Goal: Use online tool/utility: Utilize a website feature to perform a specific function

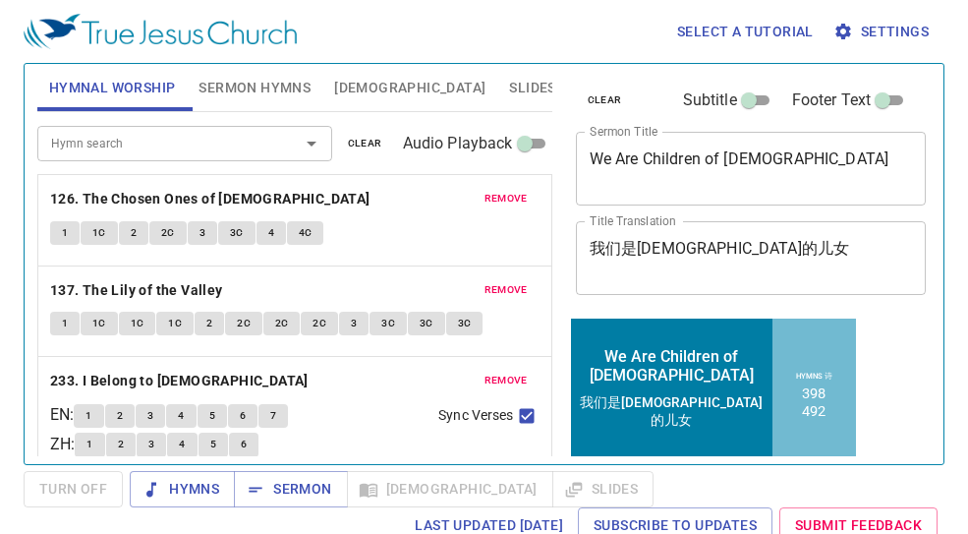
click at [501, 188] on button "remove" at bounding box center [506, 199] width 67 height 24
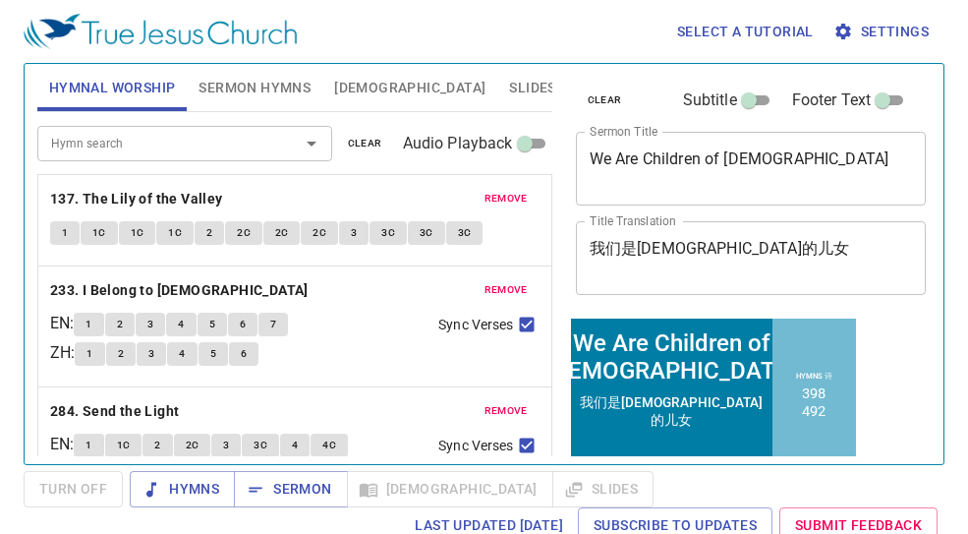
click at [501, 188] on button "remove" at bounding box center [506, 199] width 67 height 24
click at [501, 278] on button "remove" at bounding box center [506, 290] width 67 height 24
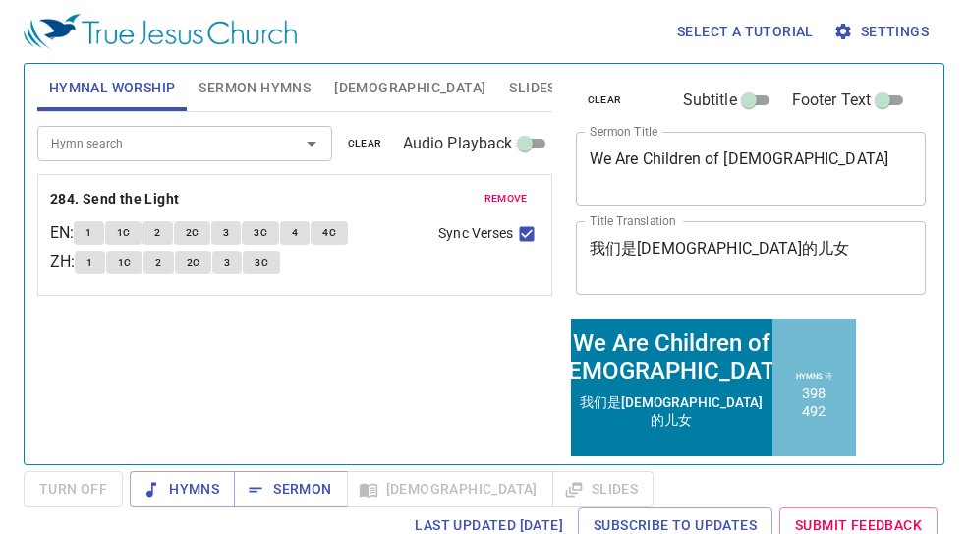
click at [501, 188] on button "remove" at bounding box center [506, 199] width 67 height 24
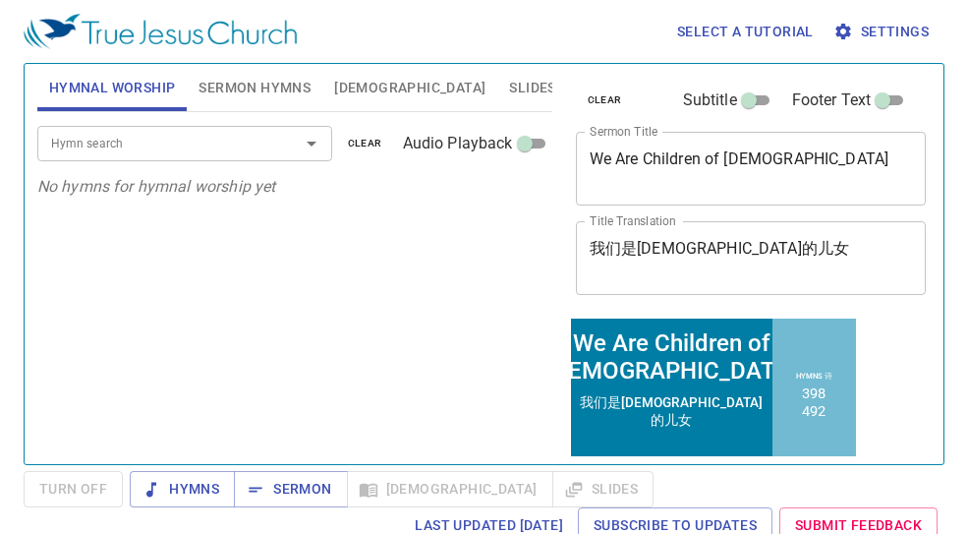
click at [144, 145] on input "Hymn search" at bounding box center [155, 143] width 225 height 23
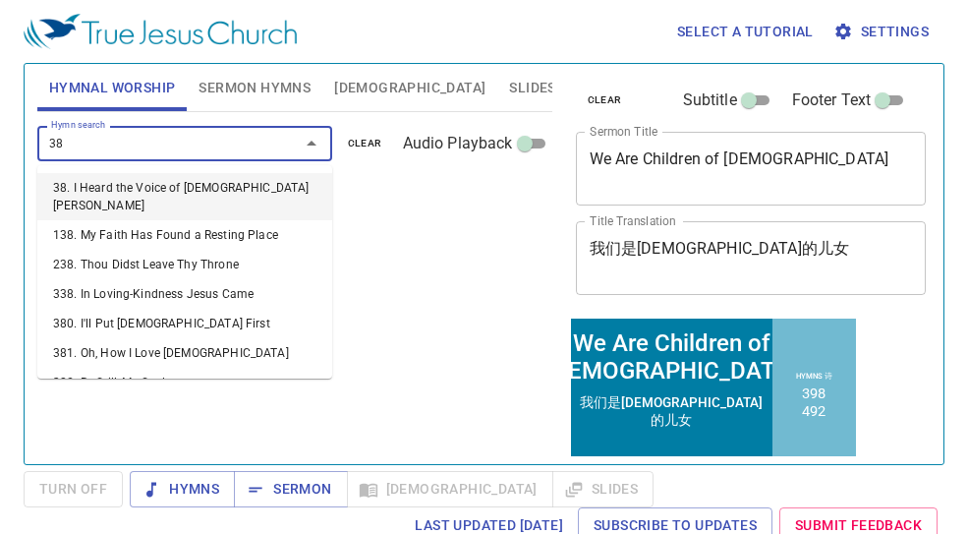
type input "389"
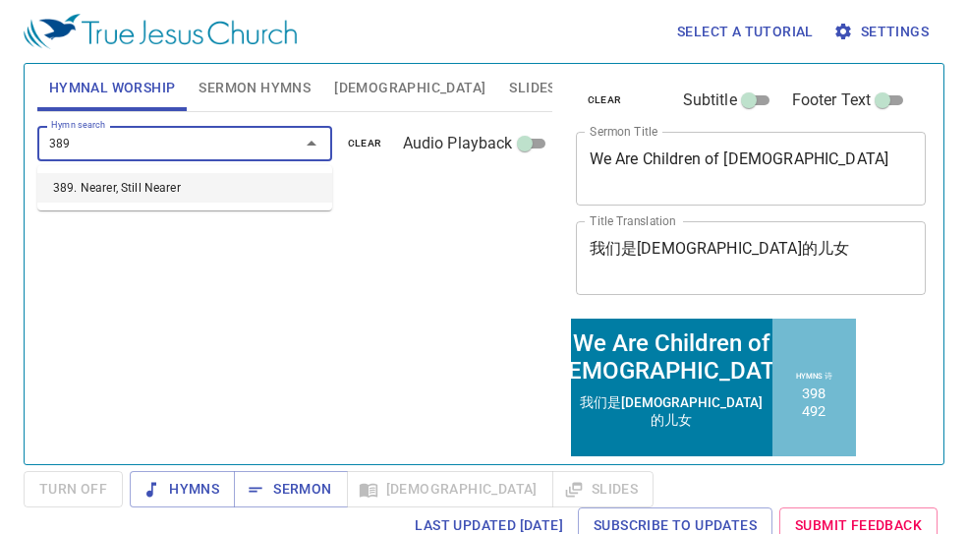
click at [154, 198] on li "389. Nearer, Still Nearer" at bounding box center [184, 187] width 295 height 29
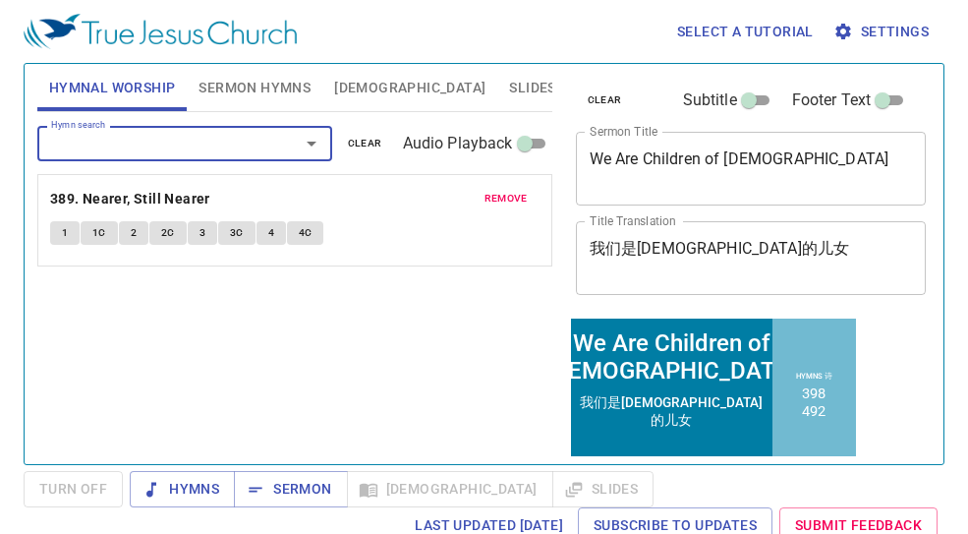
click at [172, 152] on input "Hymn search" at bounding box center [155, 143] width 225 height 23
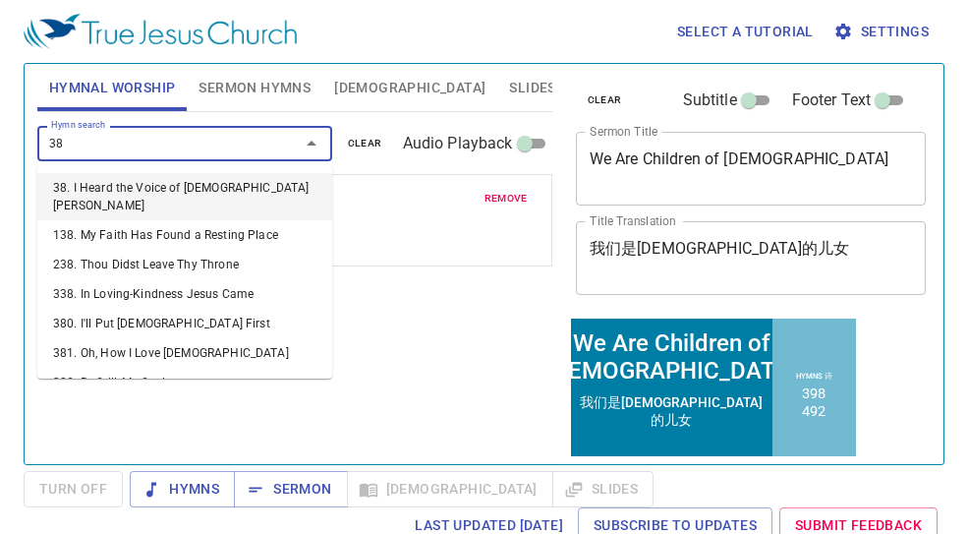
type input "388"
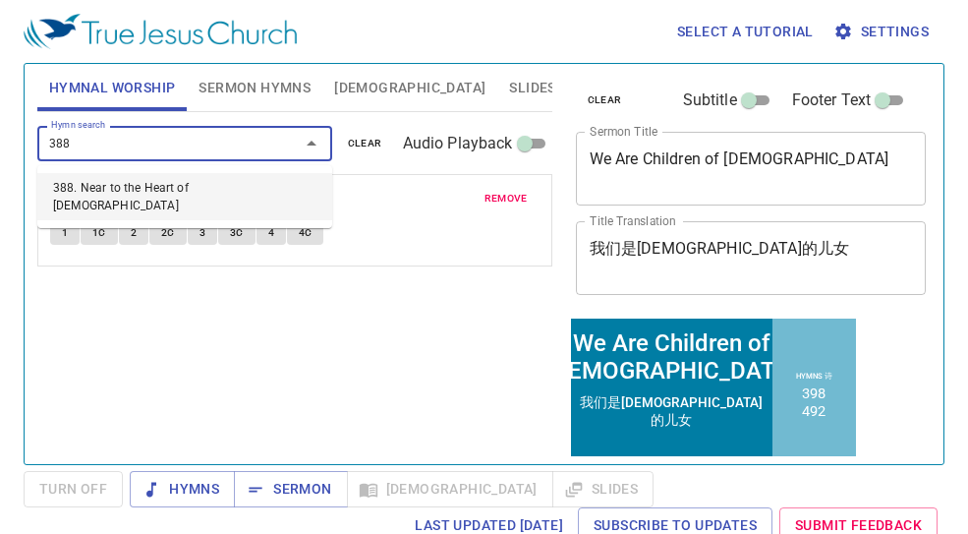
click at [130, 185] on li "388. Near to the Heart of [DEMOGRAPHIC_DATA]" at bounding box center [184, 196] width 295 height 47
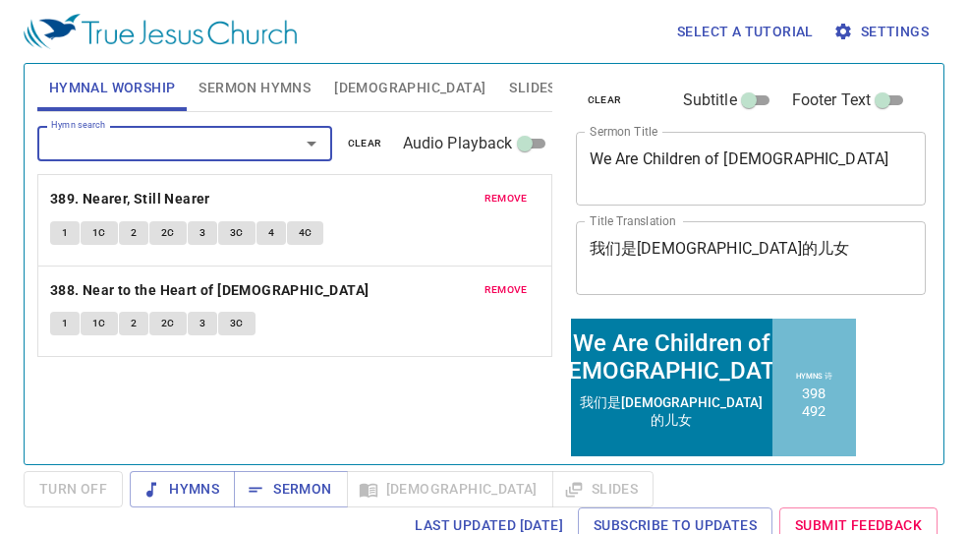
click at [499, 193] on span "remove" at bounding box center [506, 199] width 43 height 18
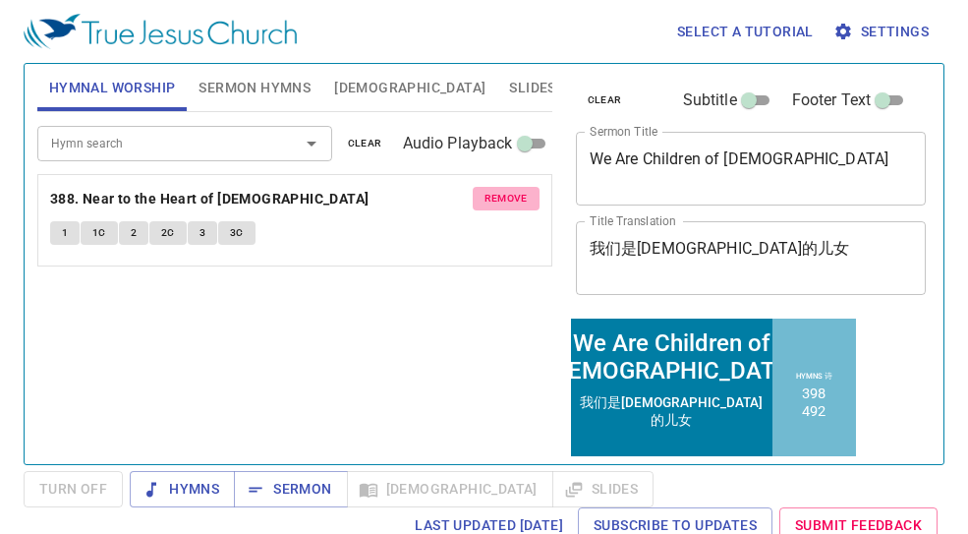
click at [499, 193] on span "remove" at bounding box center [506, 199] width 43 height 18
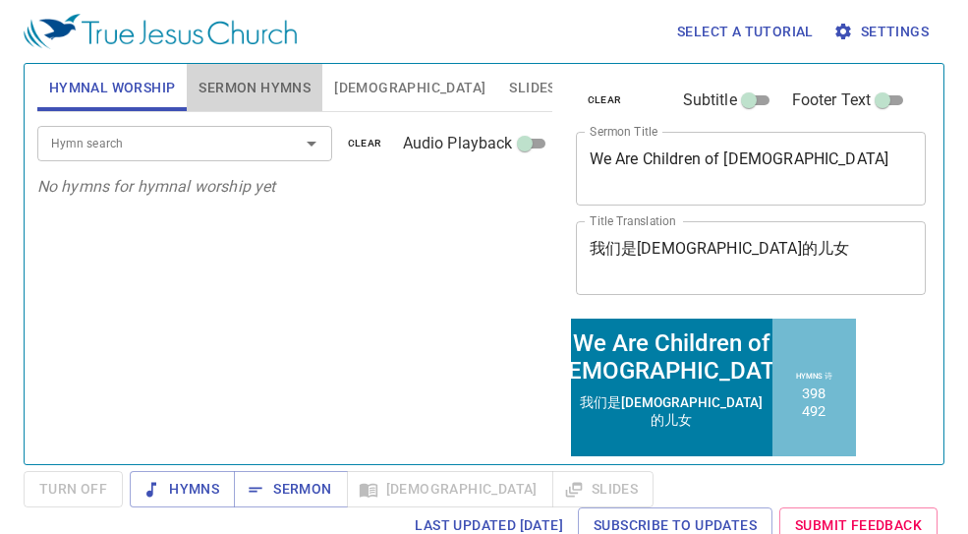
click at [277, 98] on span "Sermon Hymns" at bounding box center [255, 88] width 112 height 25
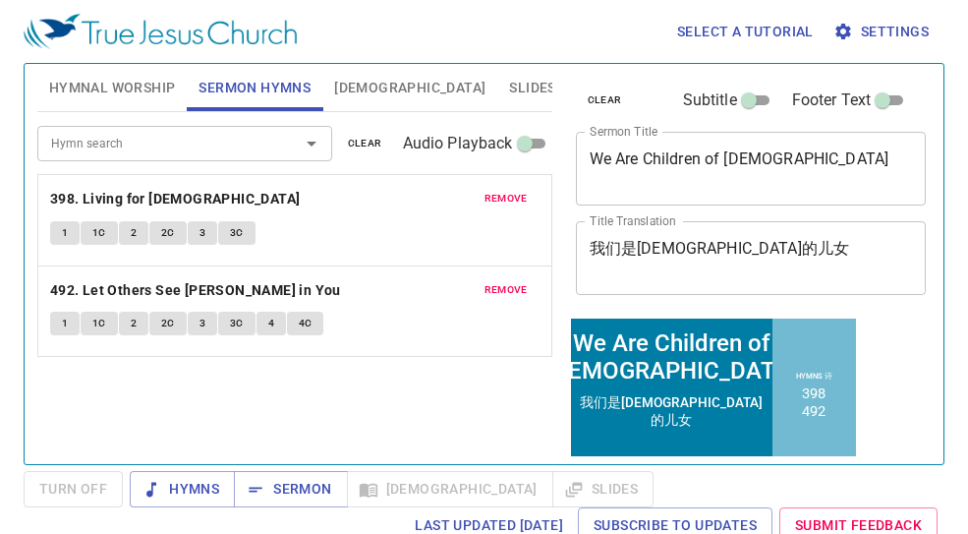
click at [520, 187] on button "remove" at bounding box center [506, 199] width 67 height 24
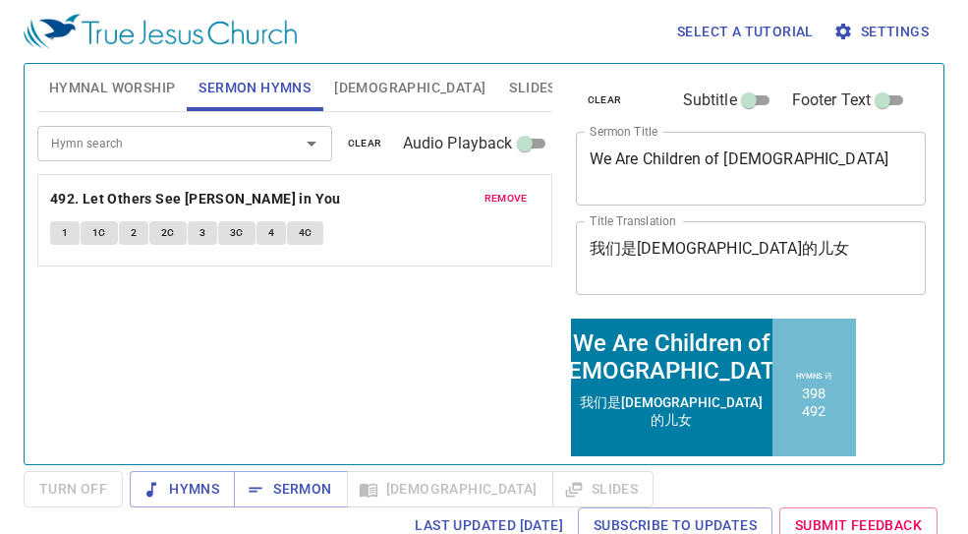
click at [520, 187] on button "remove" at bounding box center [506, 199] width 67 height 24
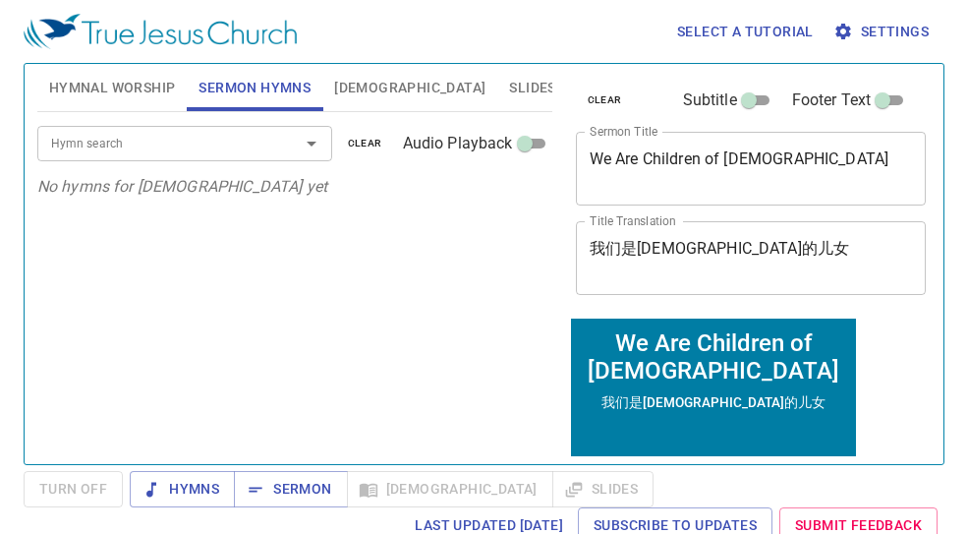
click at [208, 142] on input "Hymn search" at bounding box center [155, 143] width 225 height 23
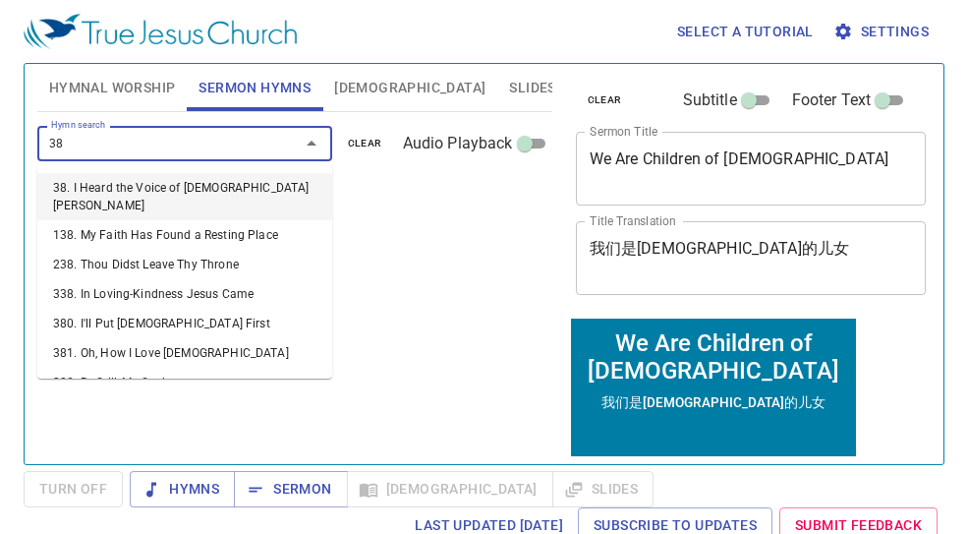
type input "389"
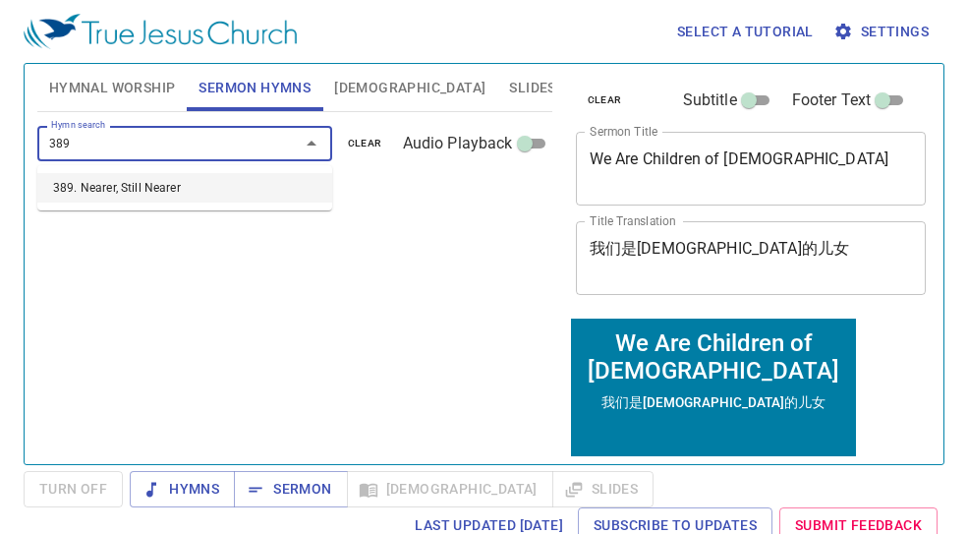
click at [177, 179] on li "389. Nearer, Still Nearer" at bounding box center [184, 187] width 295 height 29
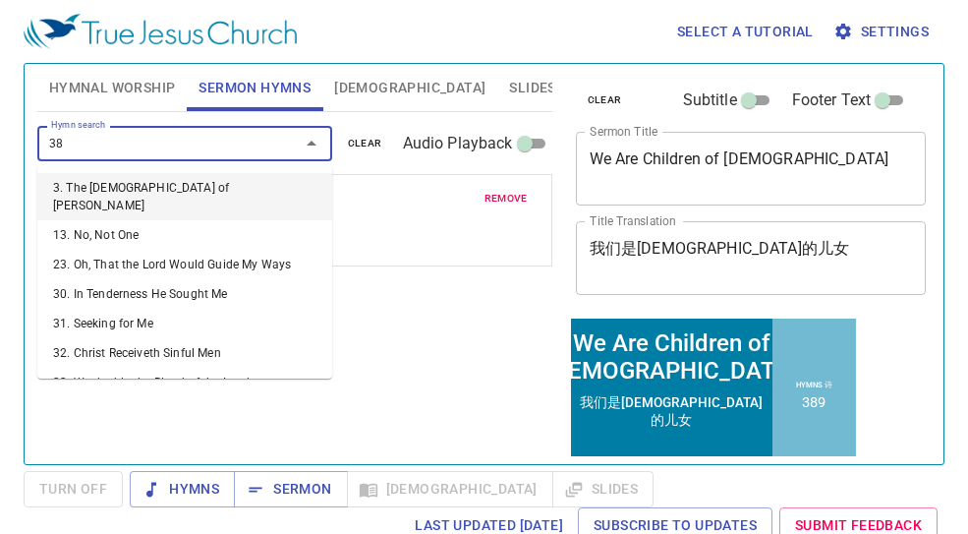
type input "388"
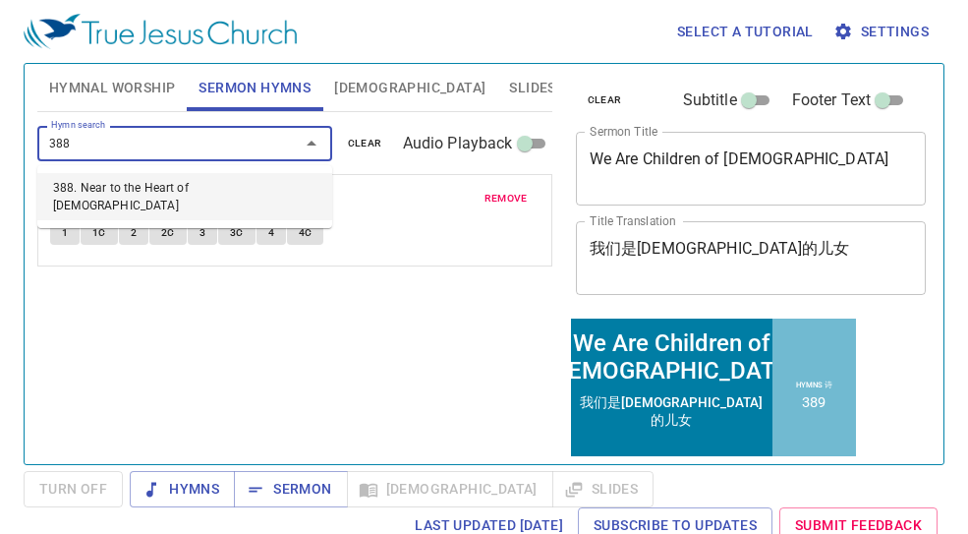
click at [182, 184] on li "388. Near to the Heart of [DEMOGRAPHIC_DATA]" at bounding box center [184, 196] width 295 height 47
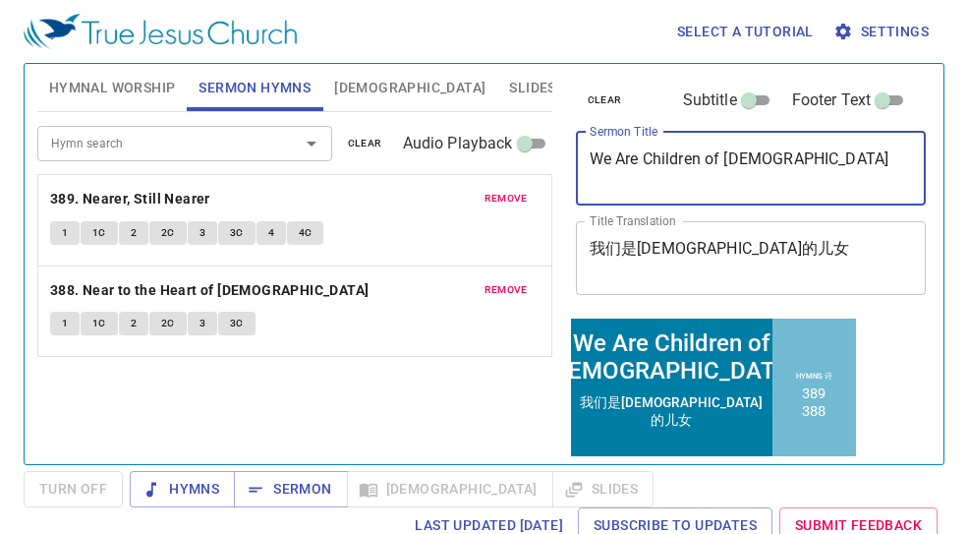
drag, startPoint x: 806, startPoint y: 177, endPoint x: 554, endPoint y: 180, distance: 251.7
click at [554, 180] on div "Hymnal Worship Sermon Hymns Bible Slides Hymn search Hymn search clear Audio Pl…" at bounding box center [483, 256] width 909 height 400
drag, startPoint x: 761, startPoint y: 164, endPoint x: 477, endPoint y: 162, distance: 284.1
click at [477, 162] on div "Hymnal Worship Sermon Hymns Bible Slides Hymn search Hymn search clear Audio Pl…" at bounding box center [483, 256] width 909 height 400
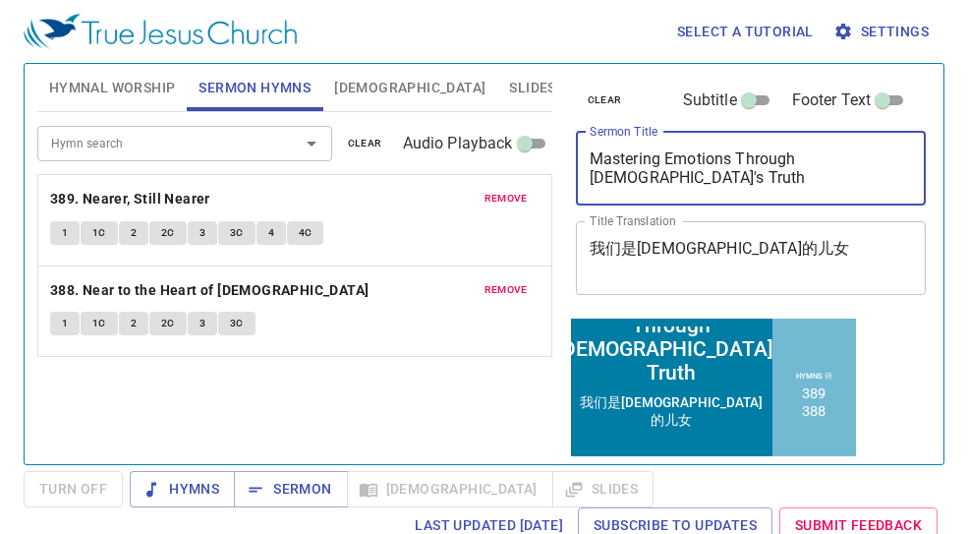
type textarea "Mastering Emotions Through [DEMOGRAPHIC_DATA]'s Truth"
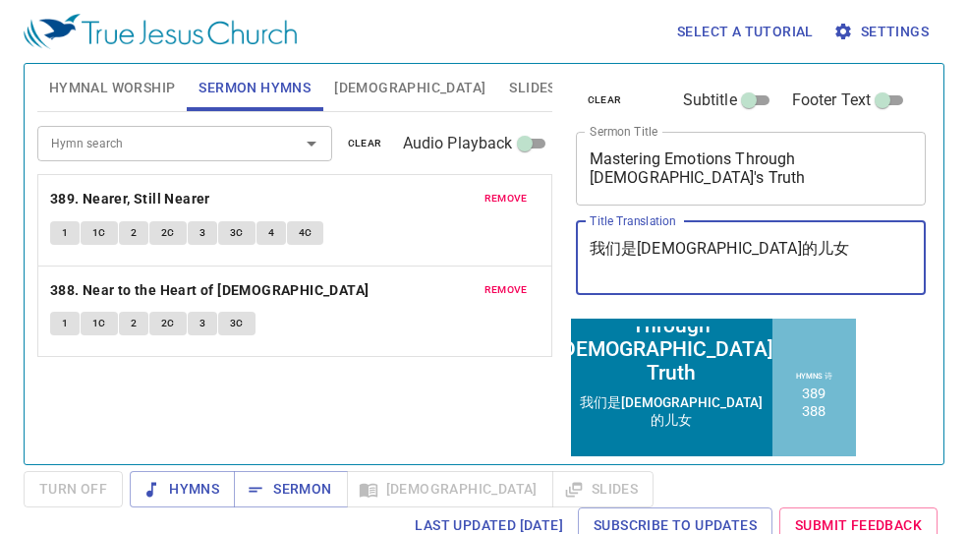
drag, startPoint x: 747, startPoint y: 242, endPoint x: 535, endPoint y: 239, distance: 212.3
click at [535, 239] on div "Hymnal Worship Sermon Hymns Bible Slides Hymn search Hymn search clear Audio Pl…" at bounding box center [483, 256] width 909 height 400
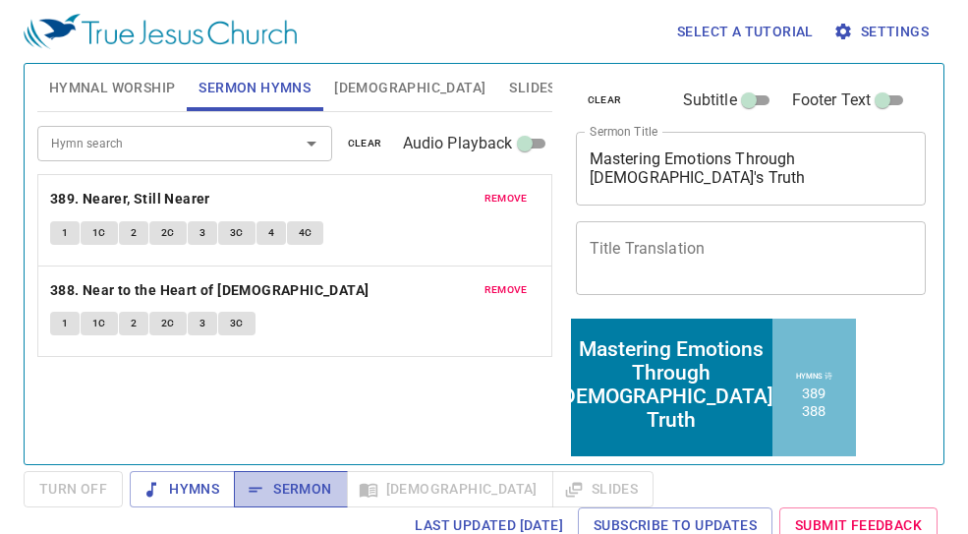
click at [278, 503] on button "Sermon" at bounding box center [290, 489] width 113 height 36
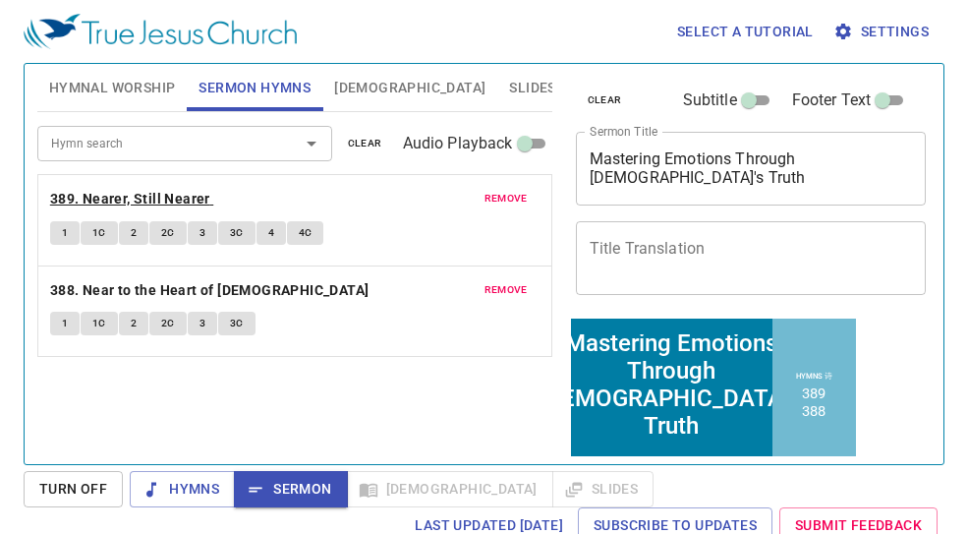
click at [156, 197] on b "389. Nearer, Still Nearer" at bounding box center [130, 199] width 160 height 25
click at [62, 236] on span "1" at bounding box center [65, 233] width 6 height 18
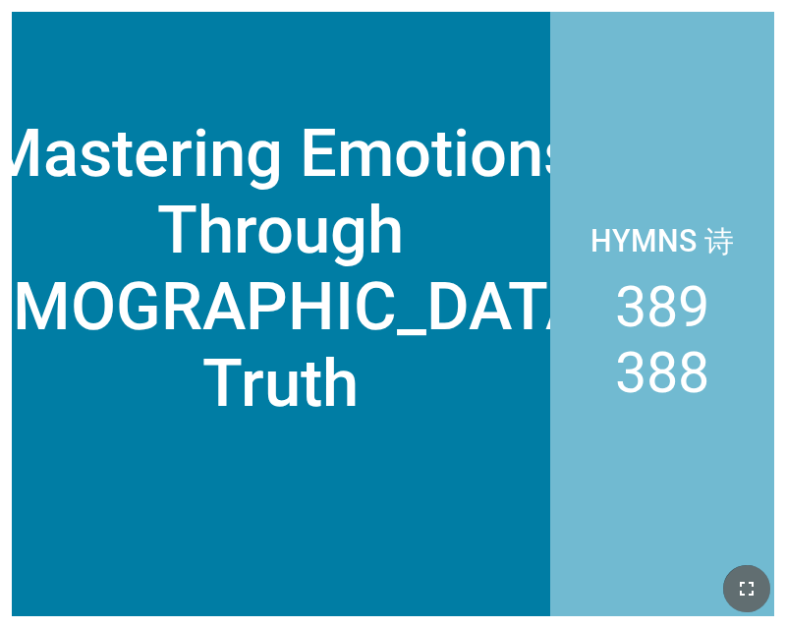
click at [742, 586] on icon "button" at bounding box center [747, 589] width 24 height 24
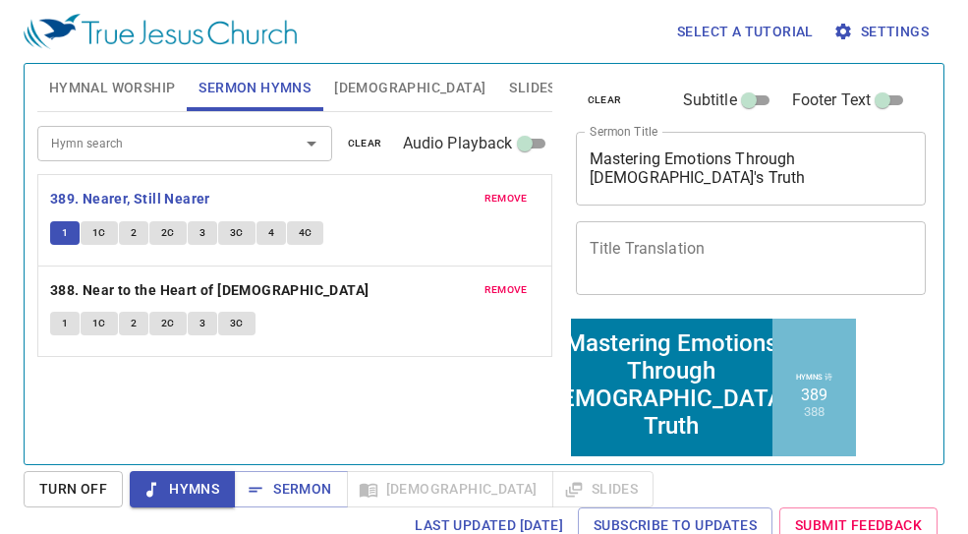
click at [92, 237] on span "1C" at bounding box center [99, 233] width 14 height 18
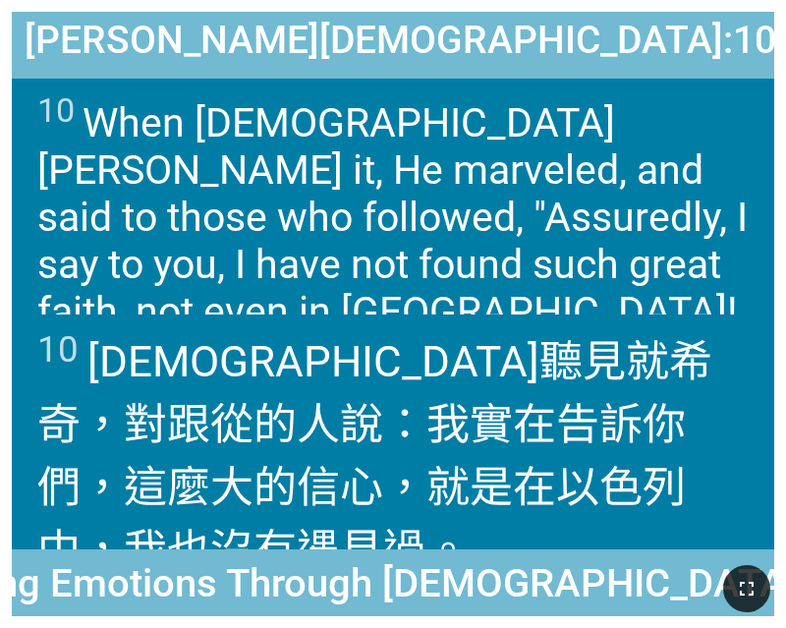
click at [745, 581] on icon "button" at bounding box center [747, 589] width 24 height 24
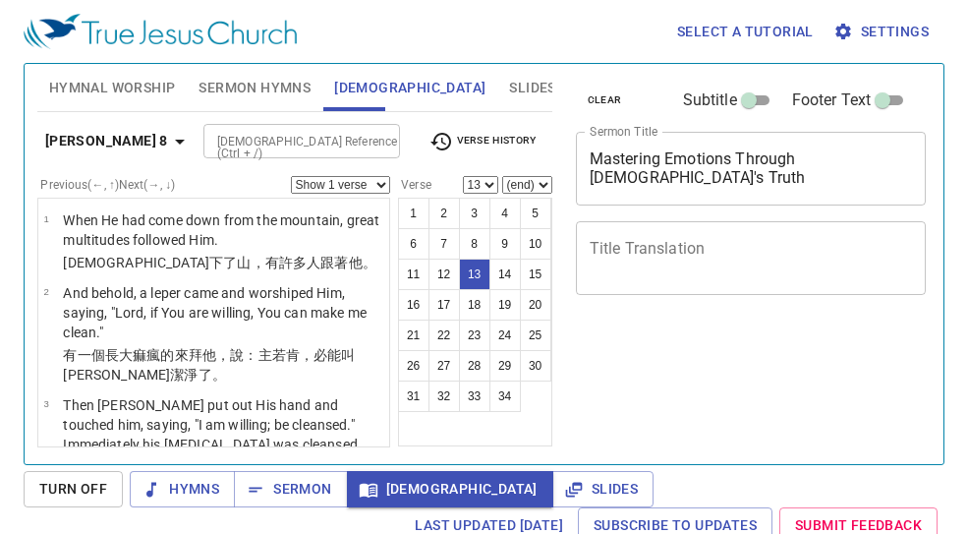
select select "13"
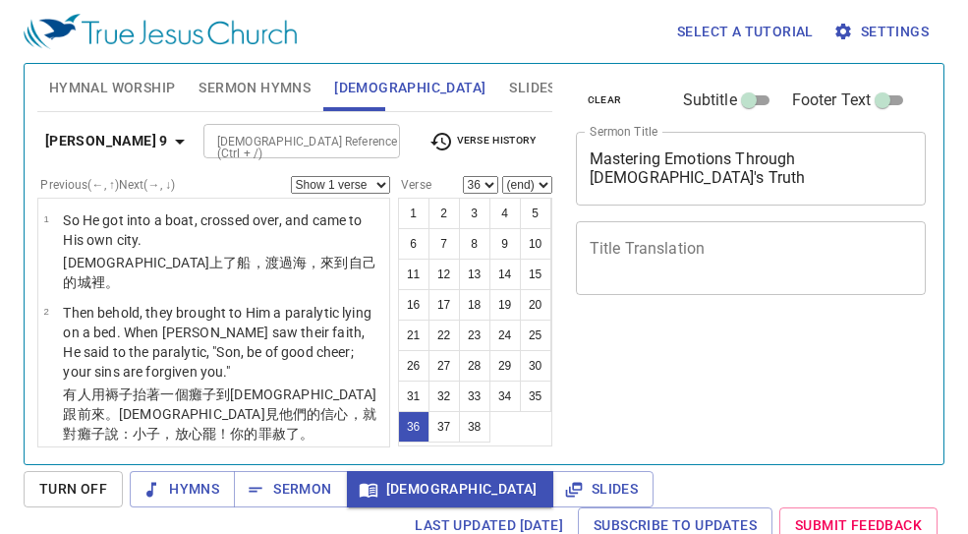
select select "36"
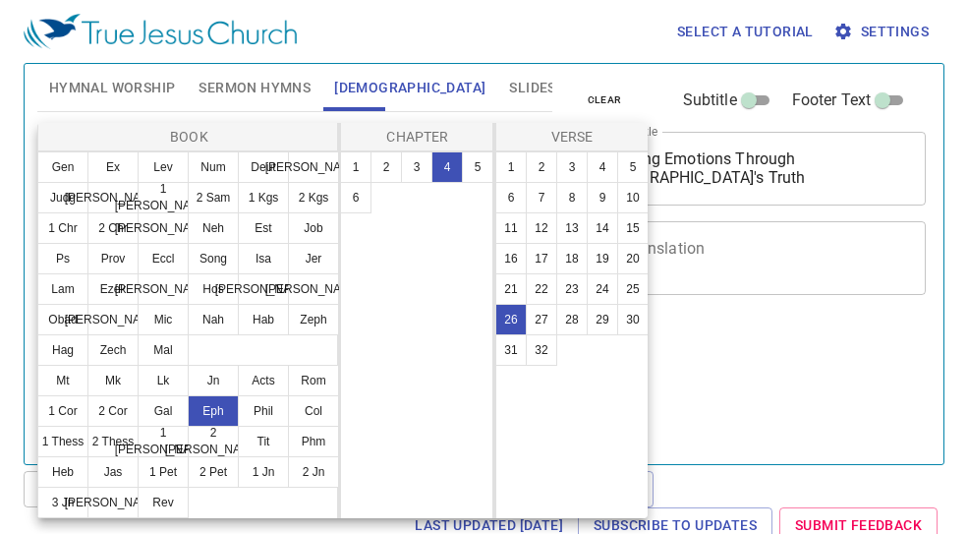
select select "26"
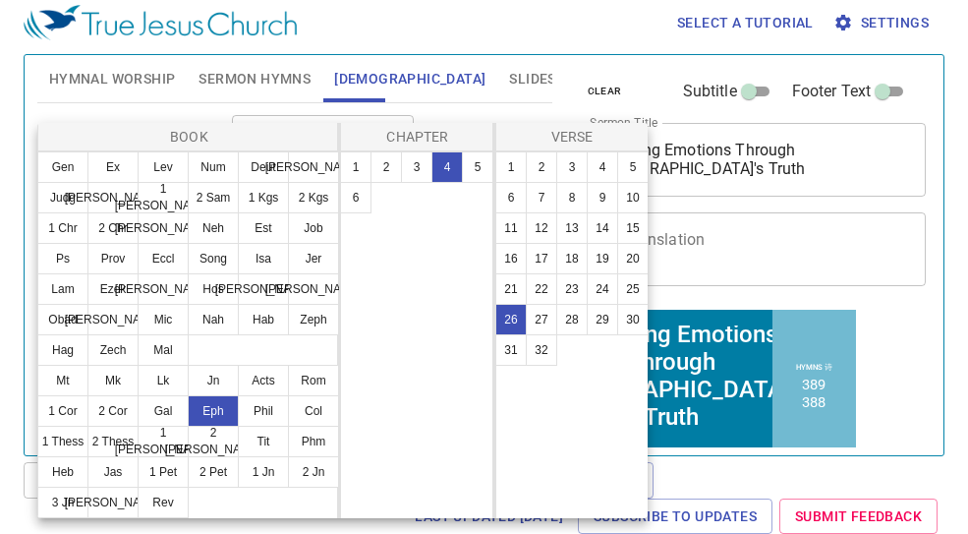
scroll to position [2330, 0]
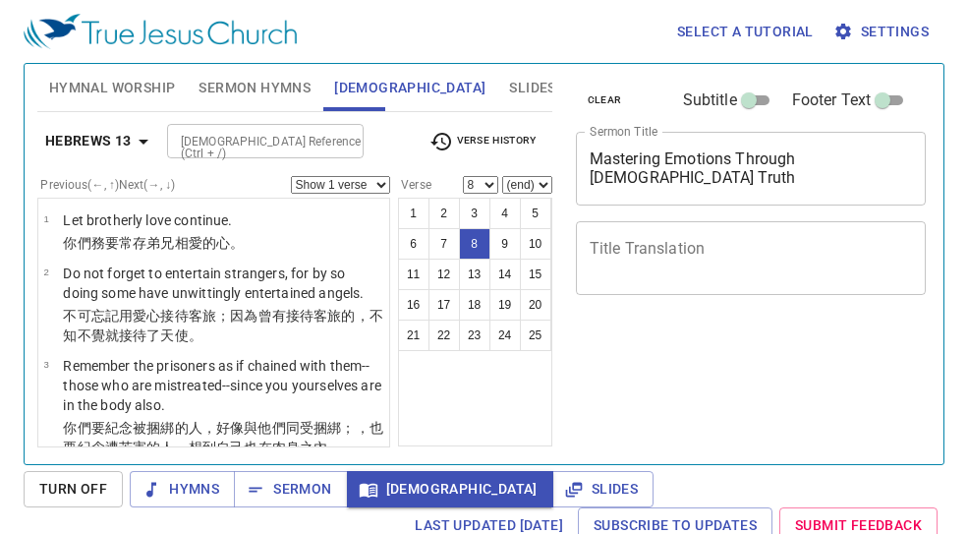
select select "8"
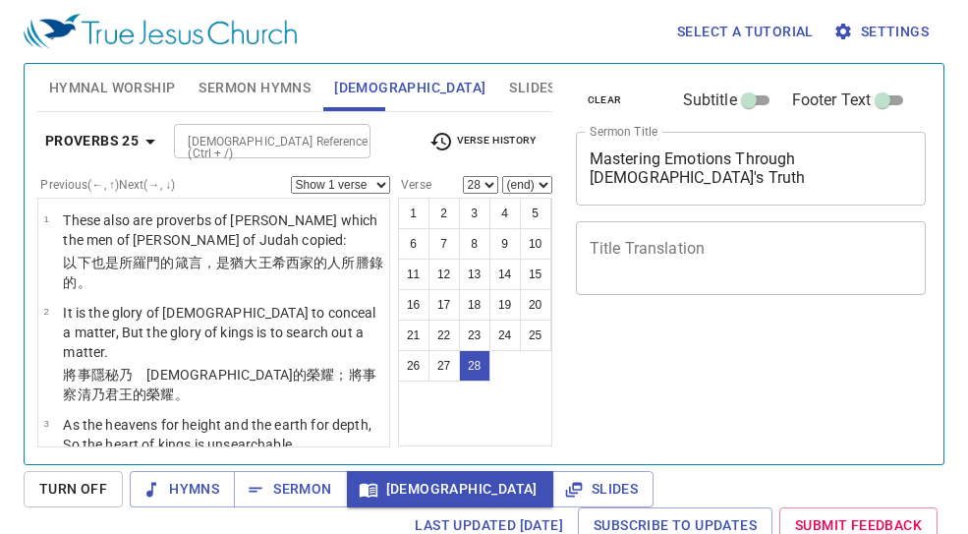
select select "28"
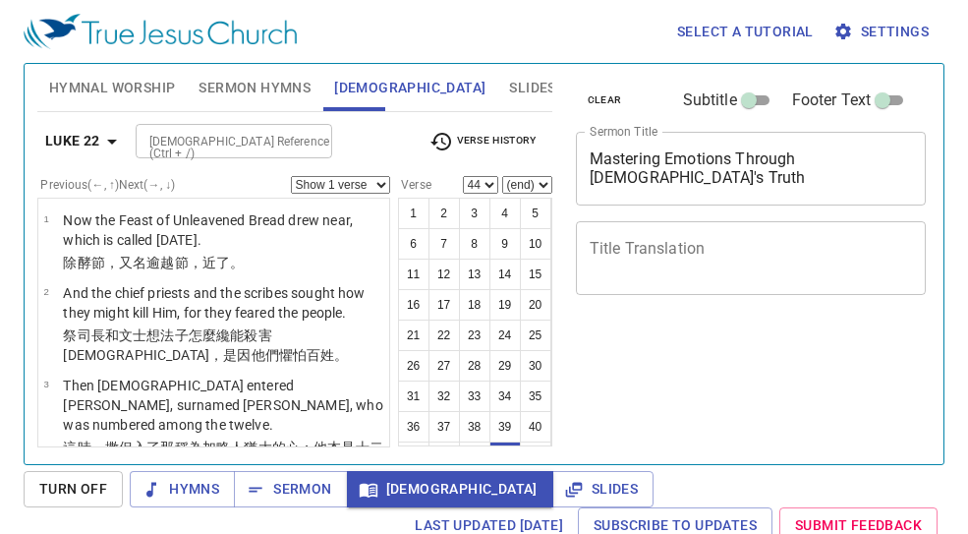
select select "44"
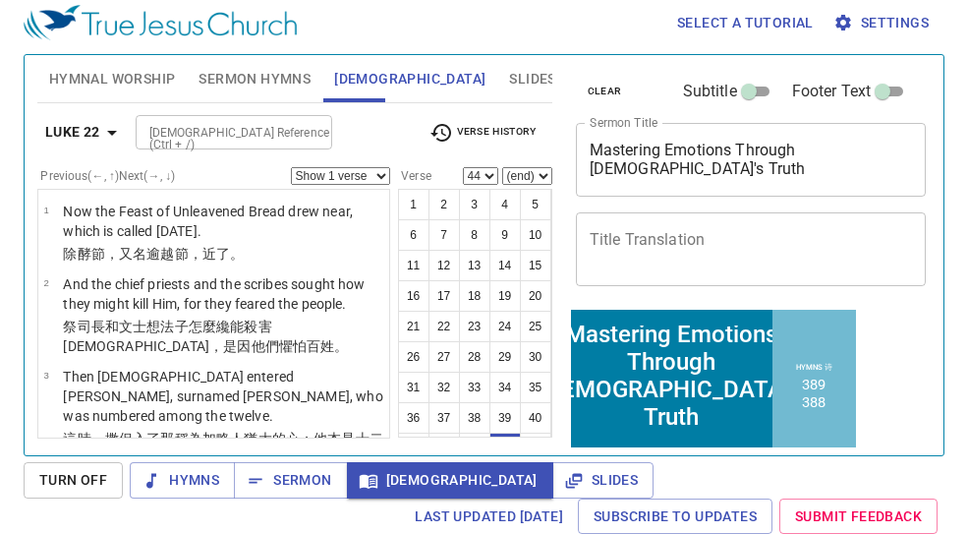
scroll to position [4092, 0]
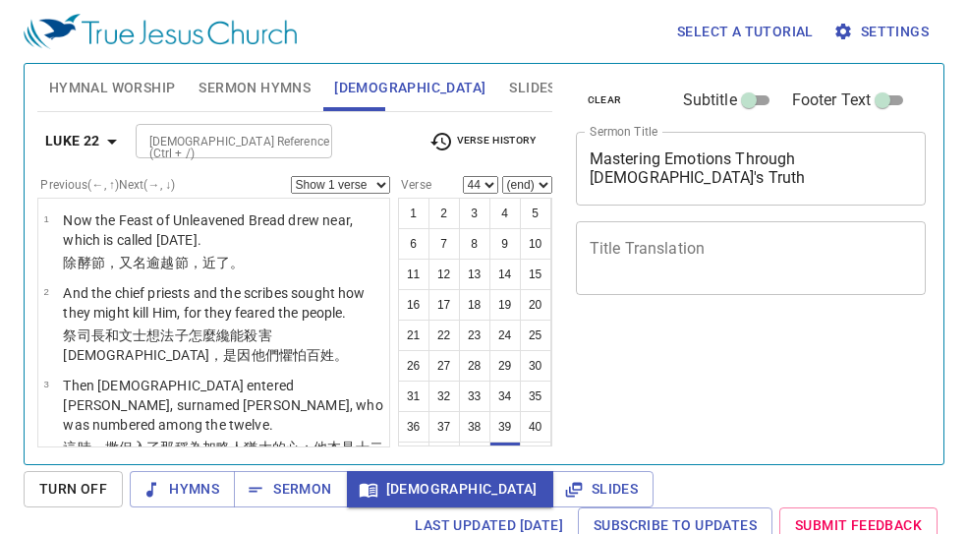
select select "44"
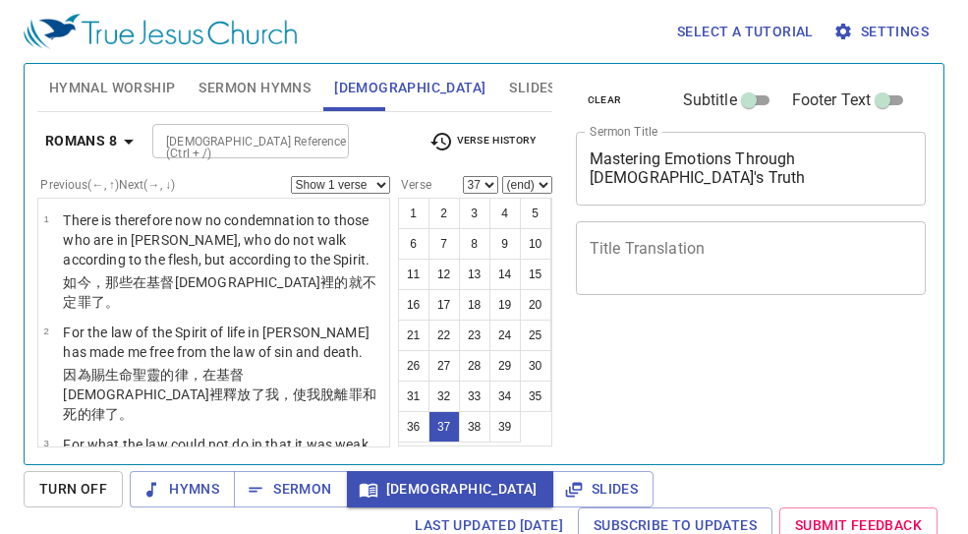
select select "37"
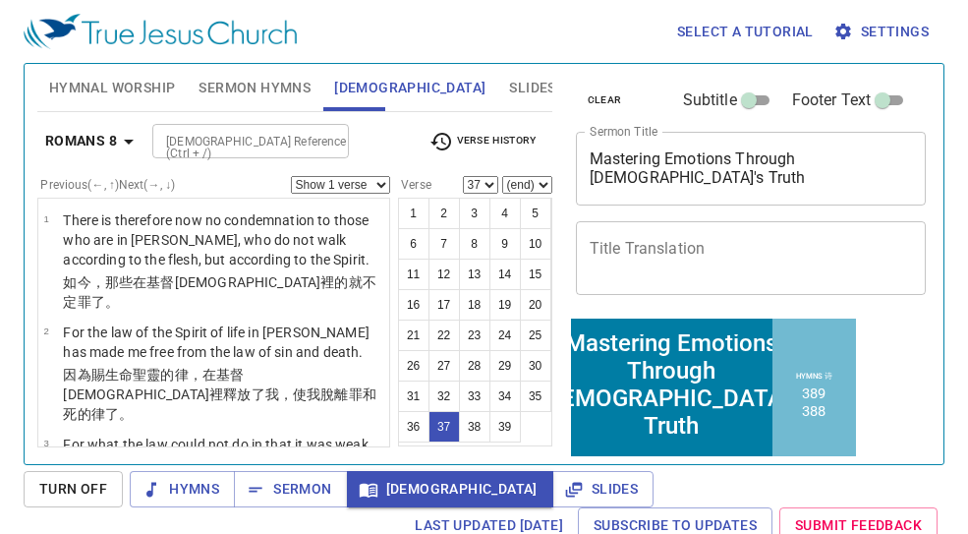
click at [83, 129] on b "Romans 8" at bounding box center [81, 141] width 72 height 25
click at [127, 132] on div "Book Gen Ex Lev Num Deut Josh Judg Ruth 1 Sam 2 Sam 1 Kgs 2 Kgs 1 Chr 2 Chr Ezr…" at bounding box center [484, 267] width 968 height 534
click at [93, 125] on div "Book Gen Ex Lev Num Deut Josh Judg Ruth 1 Sam 2 Sam 1 Kgs 2 Kgs 1 Chr 2 Chr Ezr…" at bounding box center [484, 267] width 968 height 534
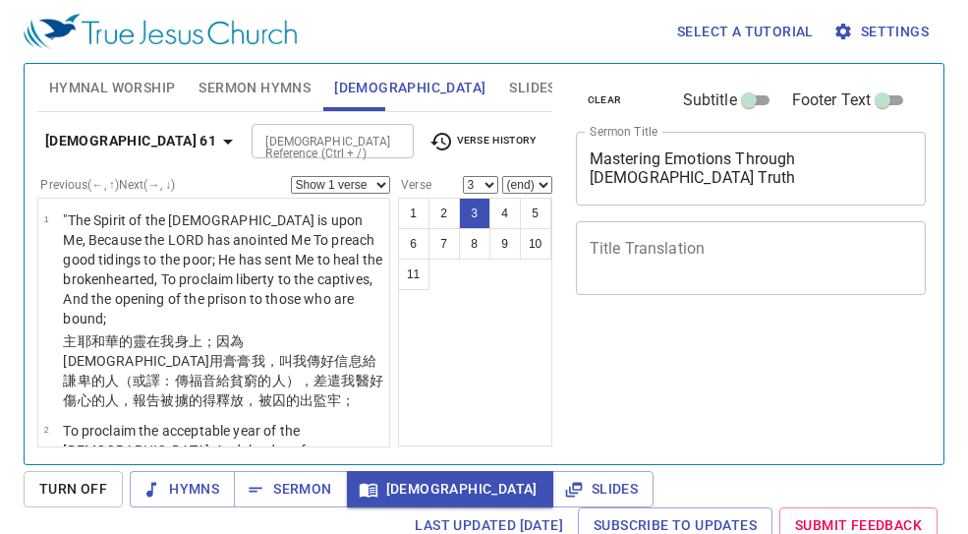
select select "3"
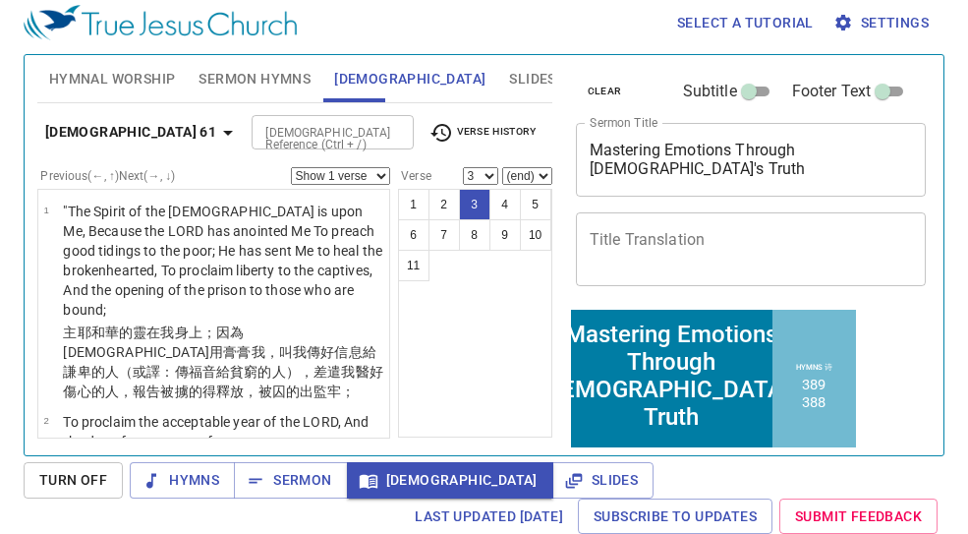
scroll to position [288, 0]
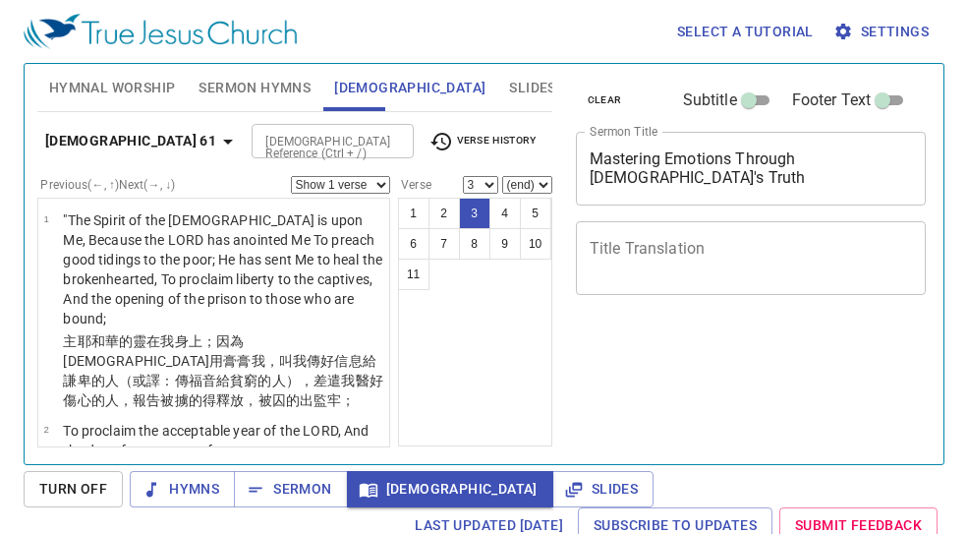
select select "3"
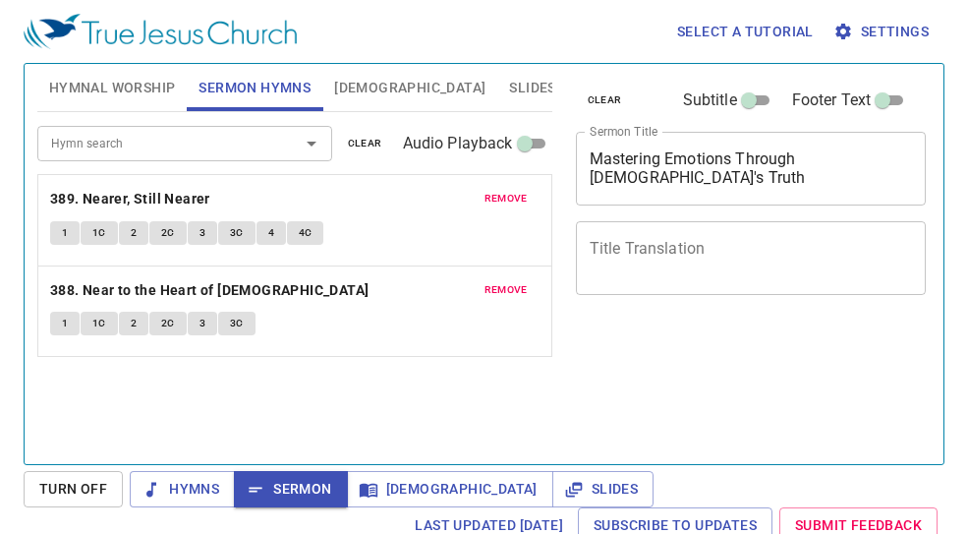
scroll to position [9, 0]
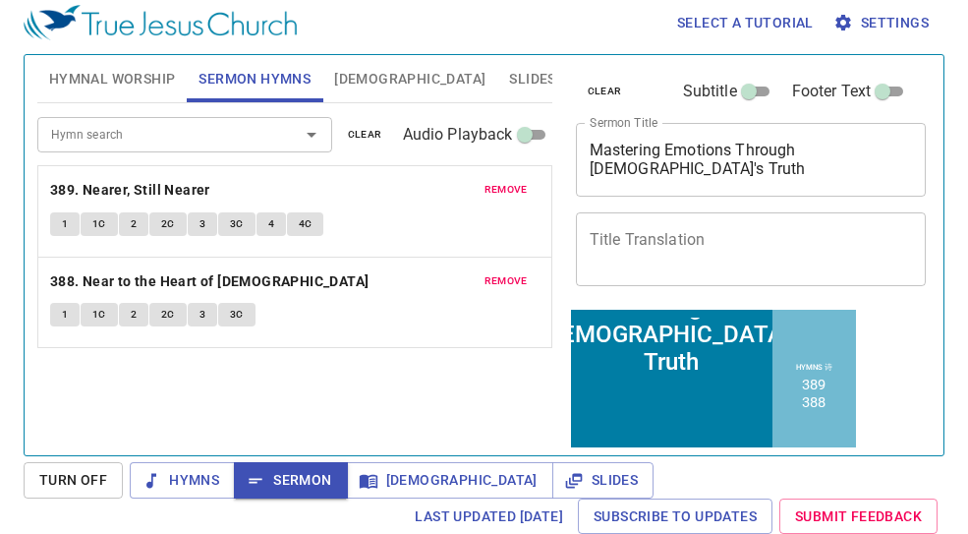
scroll to position [9, 0]
